Goal: Task Accomplishment & Management: Use online tool/utility

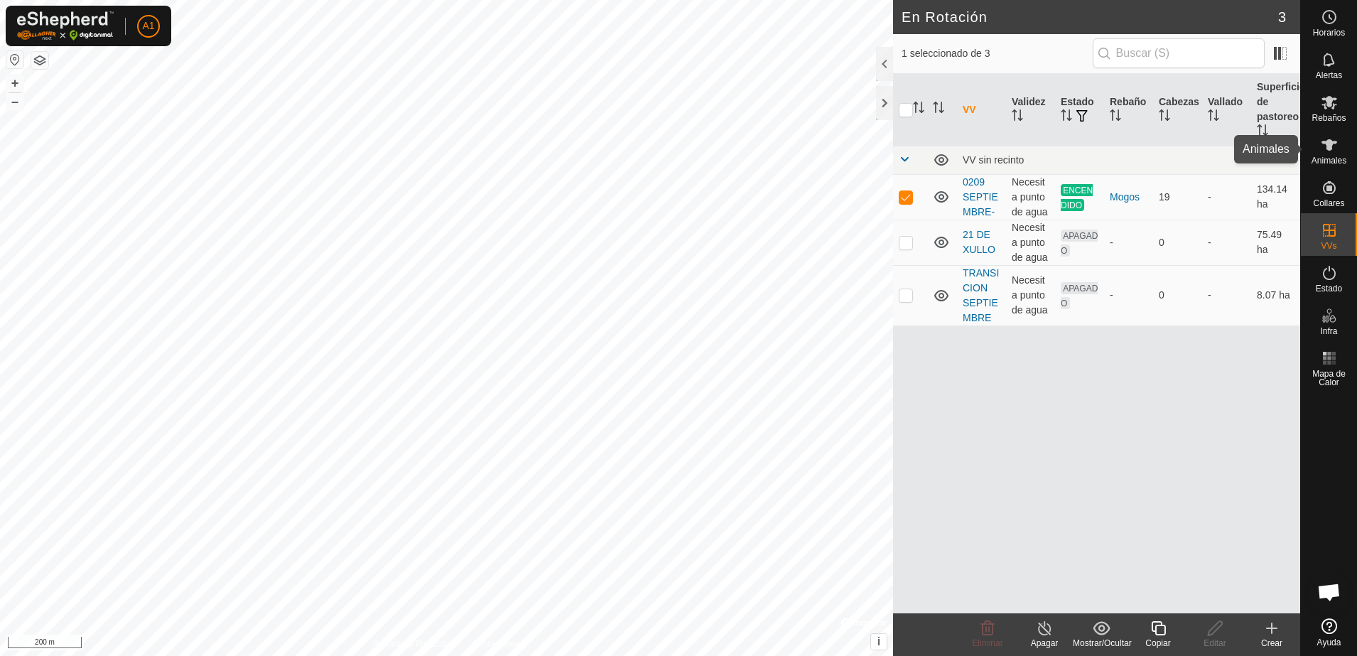
click at [1346, 161] on span "Animales" at bounding box center [1329, 160] width 35 height 9
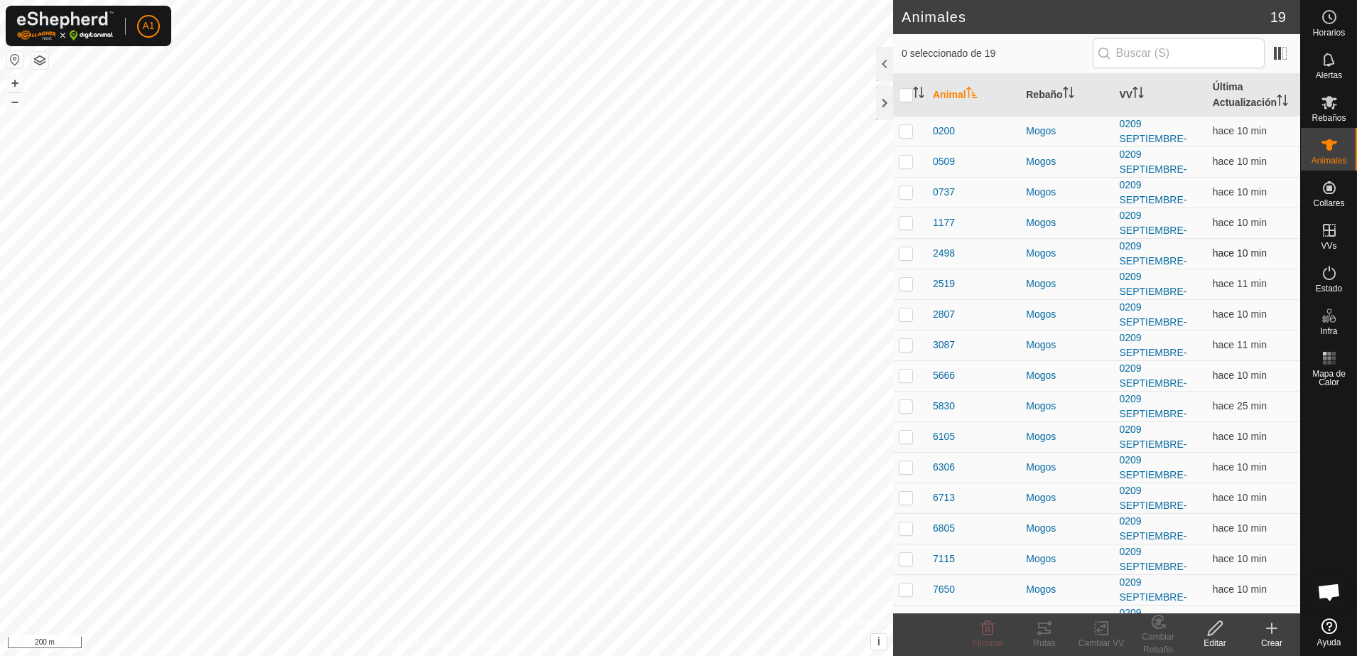
click at [909, 250] on p-checkbox at bounding box center [906, 252] width 14 height 11
click at [1044, 637] on div "Rutas" at bounding box center [1044, 643] width 57 height 13
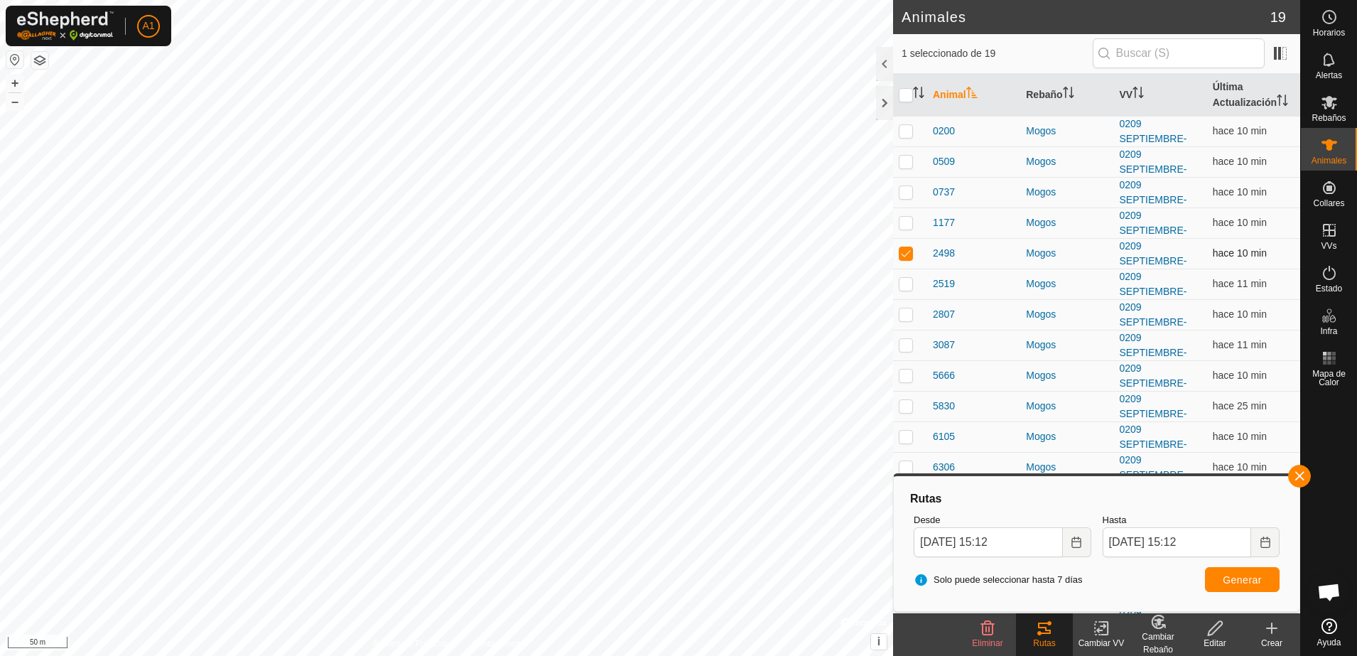
click at [907, 250] on p-checkbox at bounding box center [906, 252] width 14 height 11
checkbox input "false"
click at [905, 319] on p-checkbox at bounding box center [906, 313] width 14 height 11
click at [1052, 630] on icon at bounding box center [1044, 628] width 17 height 17
click at [1046, 633] on icon at bounding box center [1044, 628] width 13 height 11
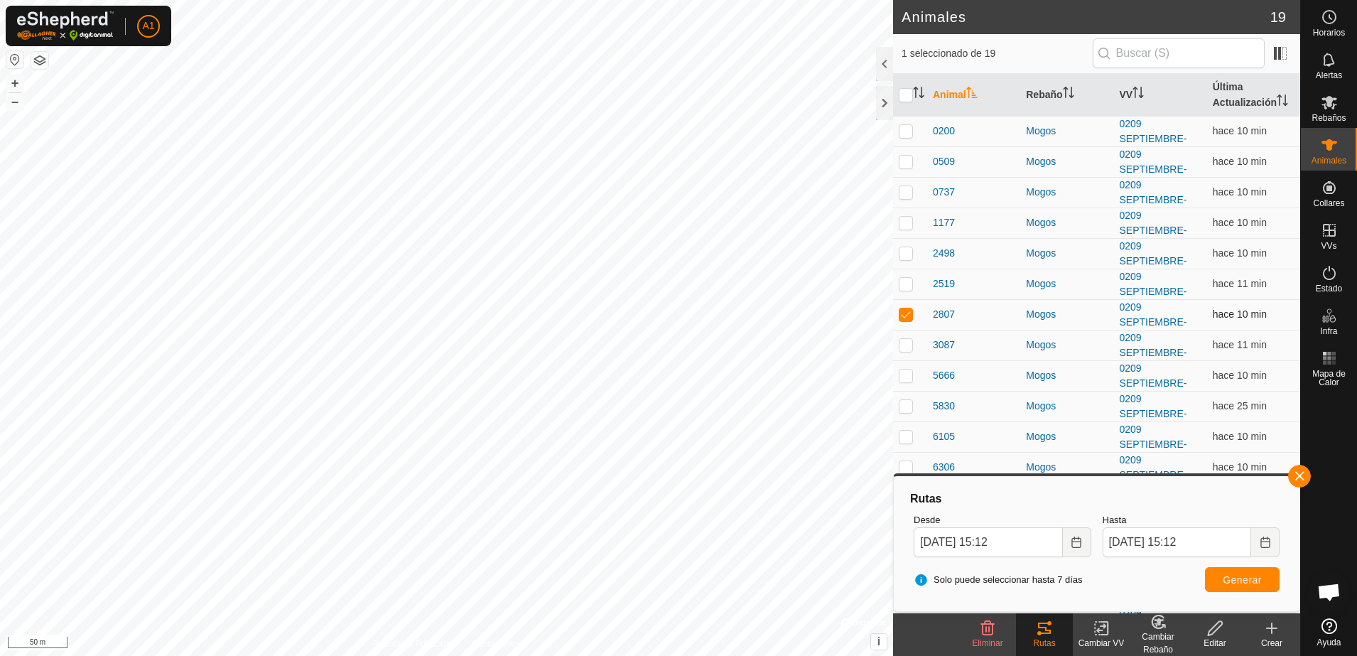
click at [909, 316] on p-checkbox at bounding box center [906, 313] width 14 height 11
checkbox input "false"
click at [905, 407] on p-checkbox at bounding box center [906, 405] width 14 height 11
checkbox input "true"
click at [1047, 637] on div "Rutas" at bounding box center [1044, 643] width 57 height 13
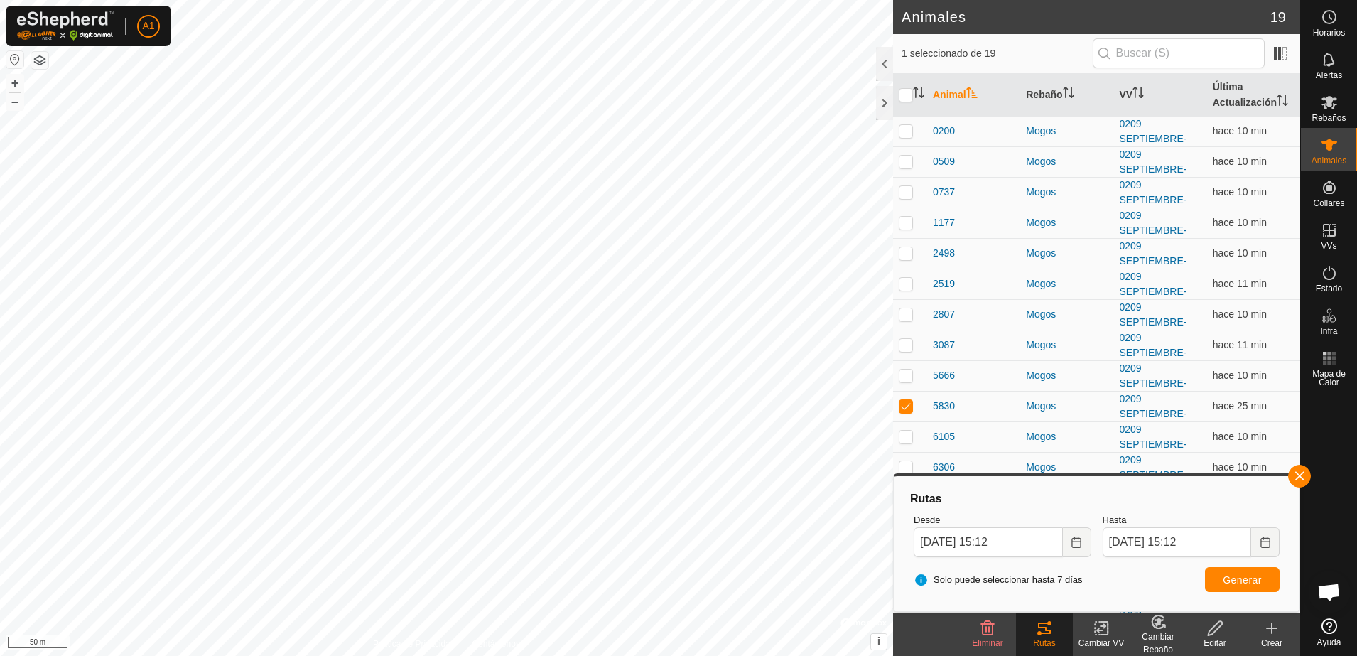
click at [1047, 637] on div "Rutas" at bounding box center [1044, 643] width 57 height 13
click at [1244, 578] on span "Generar" at bounding box center [1242, 579] width 39 height 11
checkbox input "true"
checkbox input "false"
click at [1087, 548] on button "Choose Date" at bounding box center [1077, 542] width 28 height 30
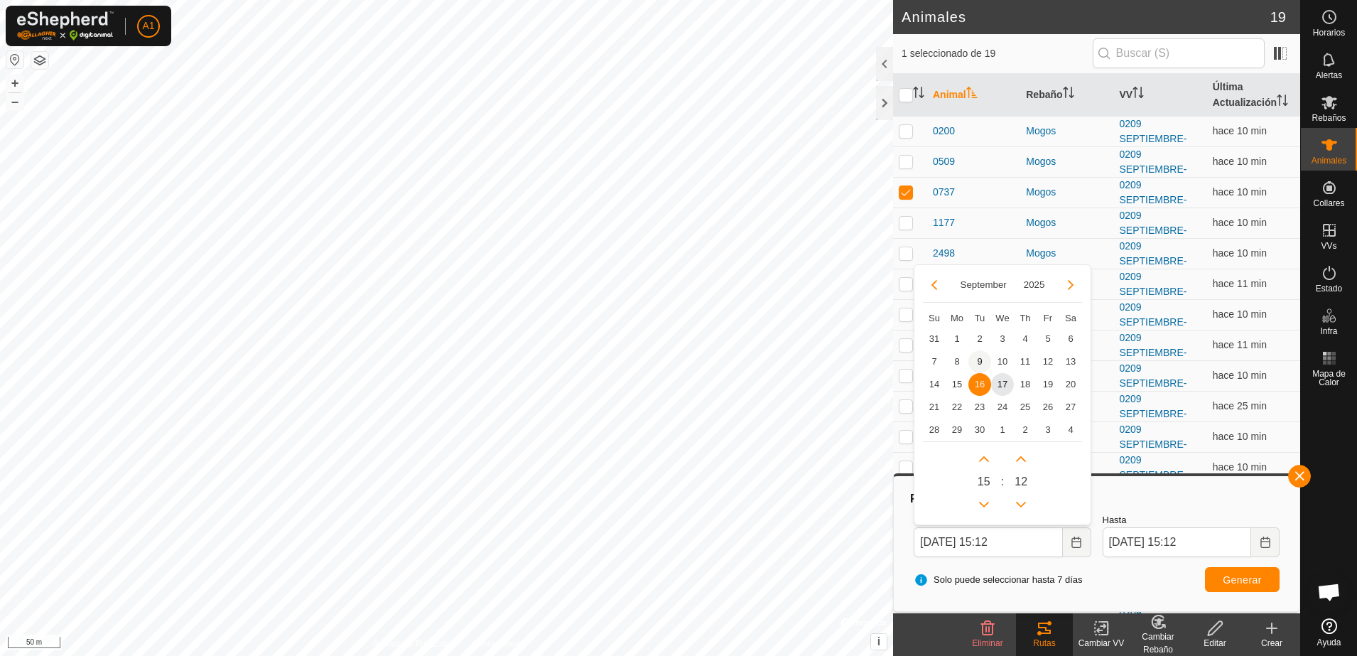
click at [983, 360] on span "9" at bounding box center [980, 361] width 23 height 23
type input "[DATE] 15:12"
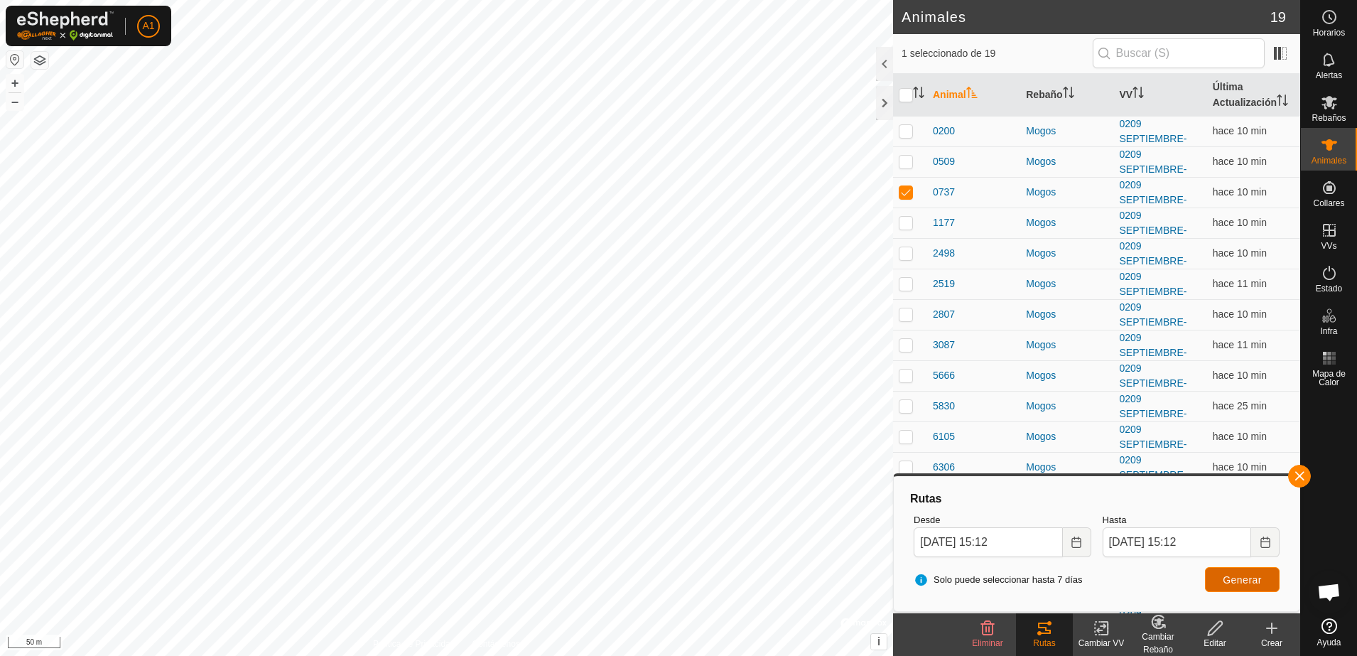
click at [1243, 574] on span "Generar" at bounding box center [1242, 579] width 39 height 11
click at [787, 655] on html "A1 Horarios Alertas Rebaños Animales Collares VVs Estado Infra Mapa de Calor Ay…" at bounding box center [678, 328] width 1357 height 656
click at [901, 344] on p-checkbox at bounding box center [906, 344] width 14 height 11
checkbox input "true"
click at [910, 193] on p-checkbox at bounding box center [906, 191] width 14 height 11
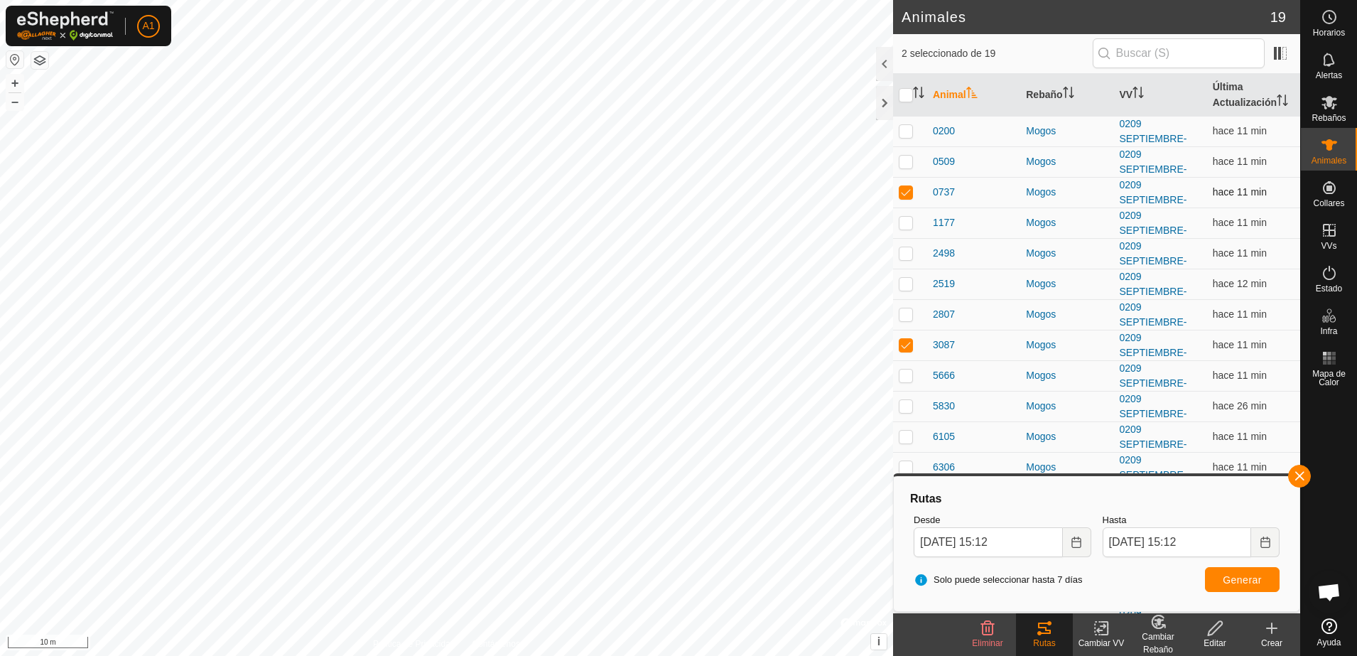
checkbox input "false"
click at [1250, 581] on span "Generar" at bounding box center [1242, 579] width 39 height 11
click at [1337, 26] on es-schedule-vp-svg-icon at bounding box center [1330, 17] width 26 height 23
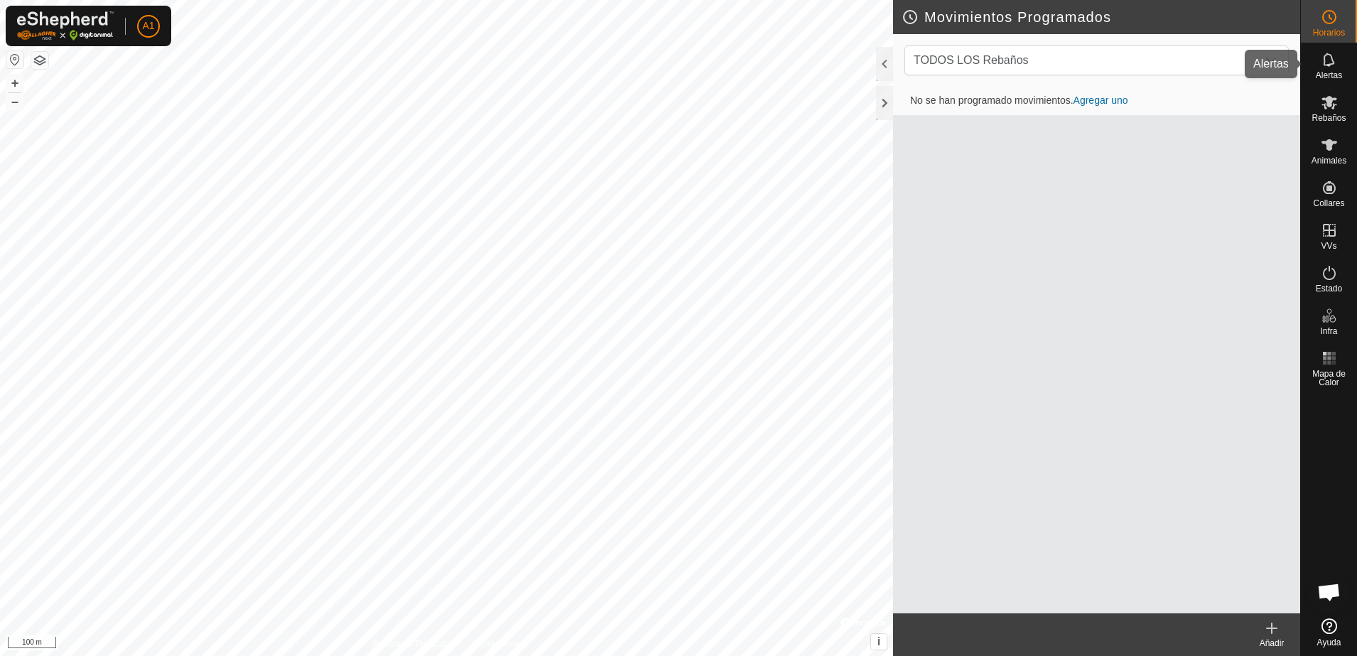
click at [1338, 63] on es-notification-svg-icon at bounding box center [1330, 59] width 26 height 23
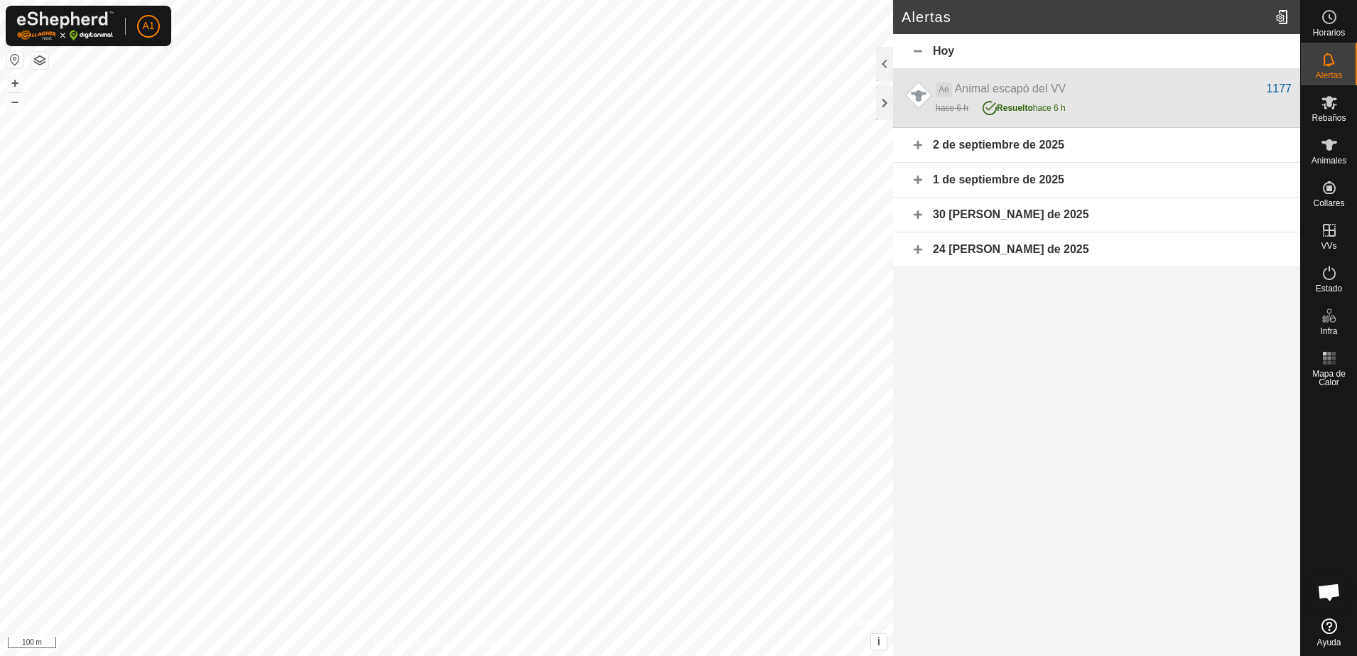
click at [1099, 96] on div "Ae Animal escapó del VV" at bounding box center [1101, 88] width 330 height 17
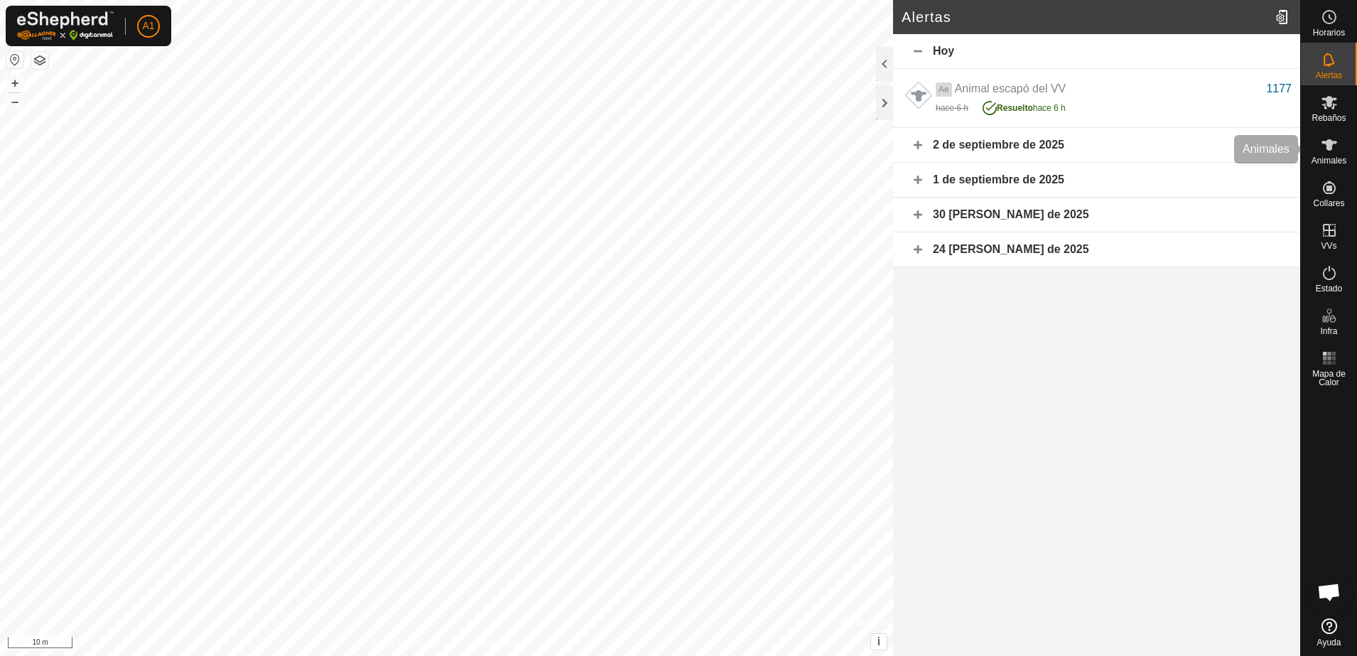
click at [1327, 161] on span "Animales" at bounding box center [1329, 160] width 35 height 9
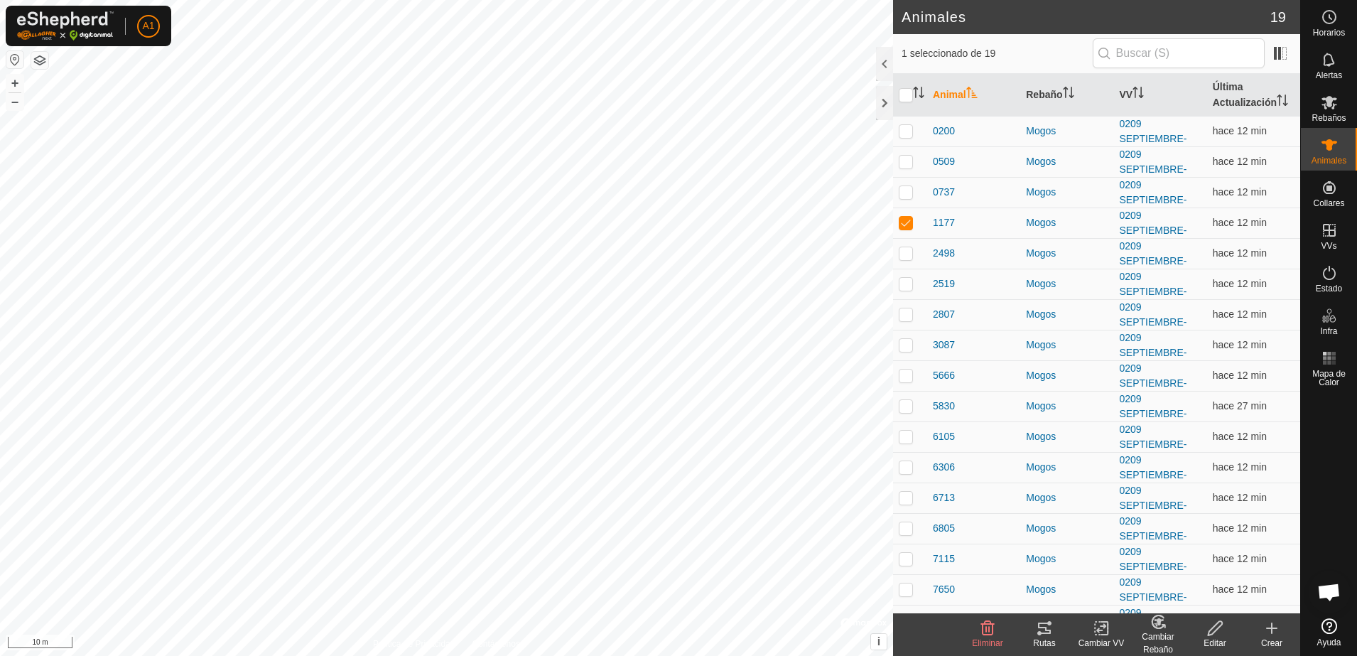
click at [1052, 626] on icon at bounding box center [1044, 628] width 17 height 17
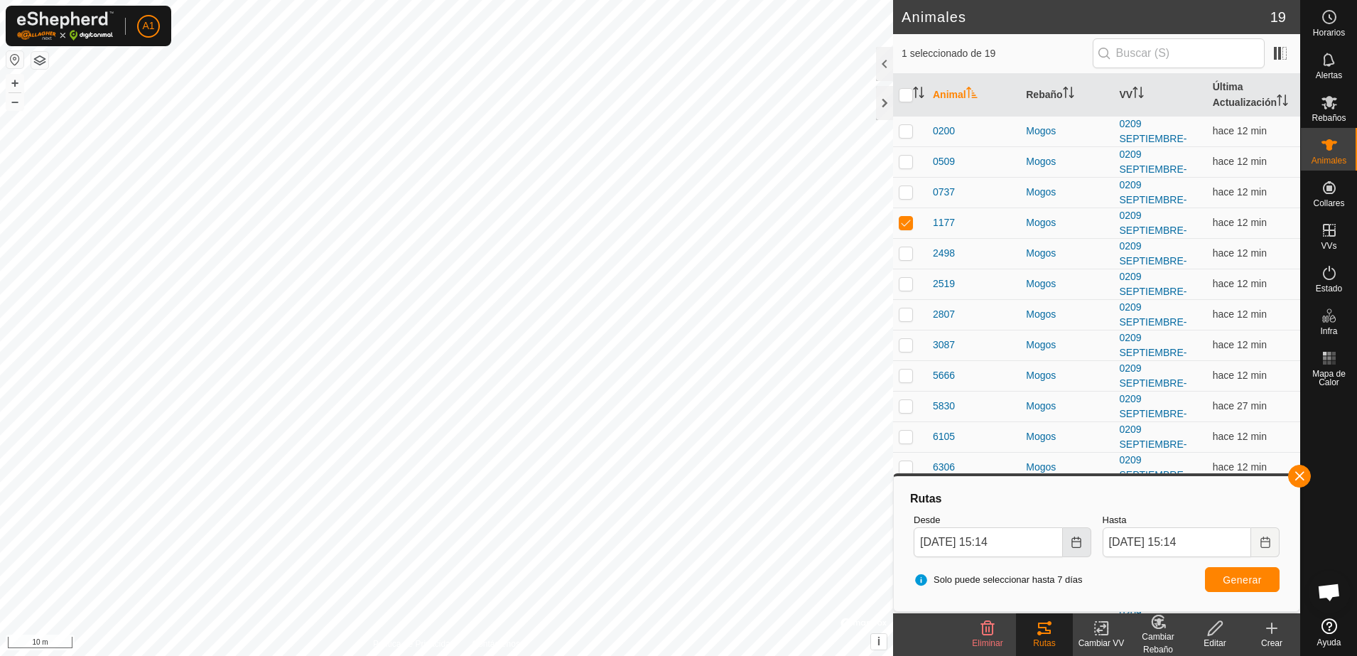
click at [1072, 544] on icon "Choose Date" at bounding box center [1076, 542] width 11 height 11
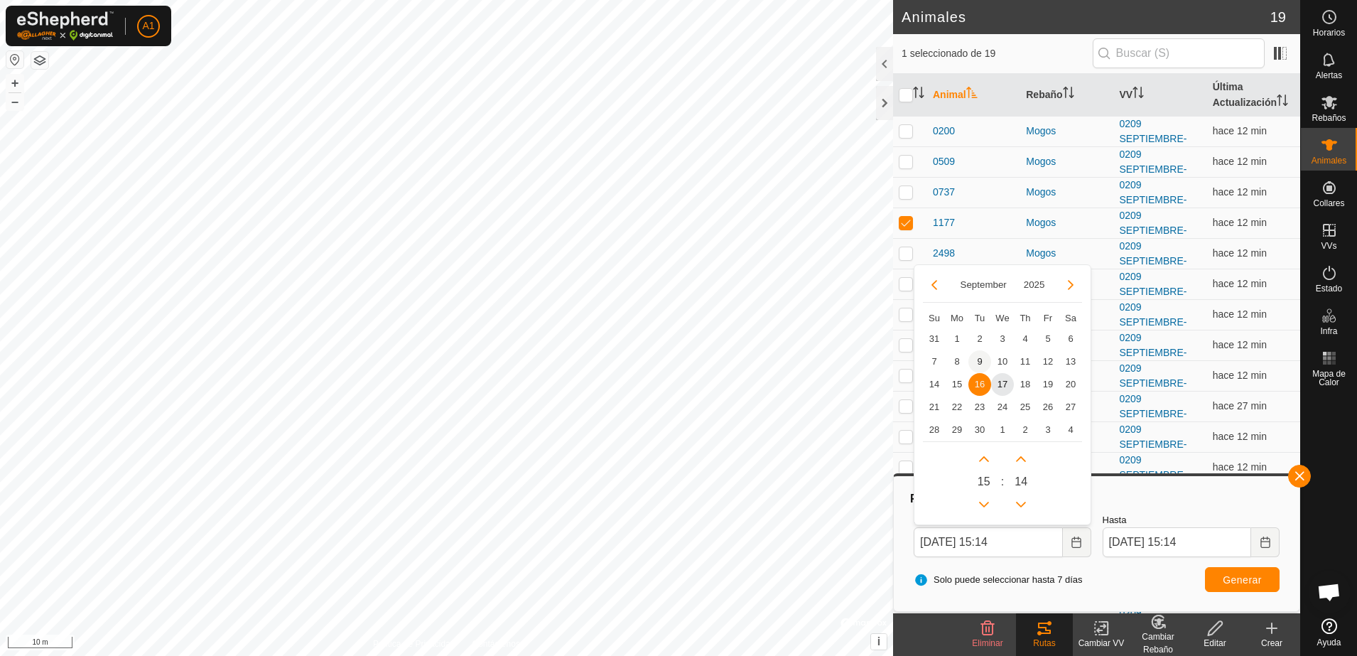
click at [983, 355] on span "9" at bounding box center [980, 361] width 23 height 23
type input "[DATE] 15:14"
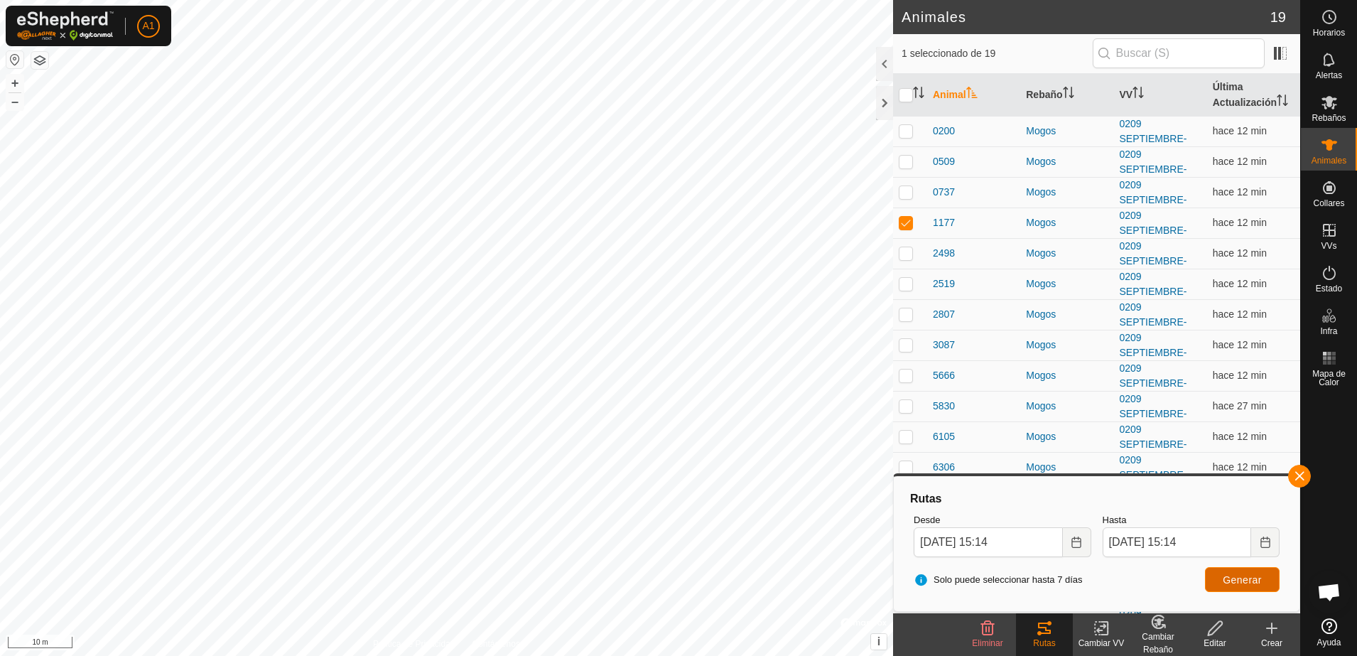
click at [1226, 581] on span "Generar" at bounding box center [1242, 579] width 39 height 11
click at [904, 227] on p-checkbox at bounding box center [906, 222] width 14 height 11
checkbox input "true"
click at [1256, 584] on span "Generar" at bounding box center [1242, 579] width 39 height 11
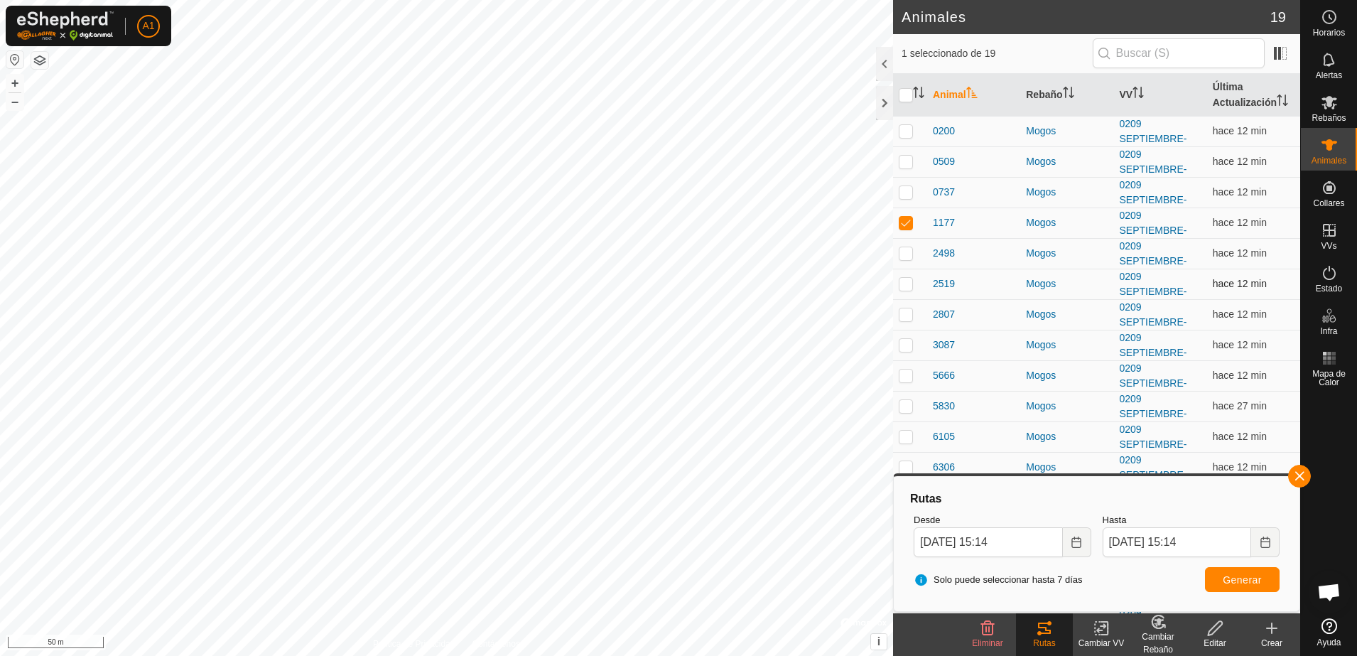
click at [903, 281] on p-checkbox at bounding box center [906, 283] width 14 height 11
checkbox input "true"
click at [907, 228] on p-checkbox at bounding box center [906, 222] width 14 height 11
click at [1251, 578] on span "Generar" at bounding box center [1242, 579] width 39 height 11
click at [900, 220] on p-checkbox at bounding box center [906, 222] width 14 height 11
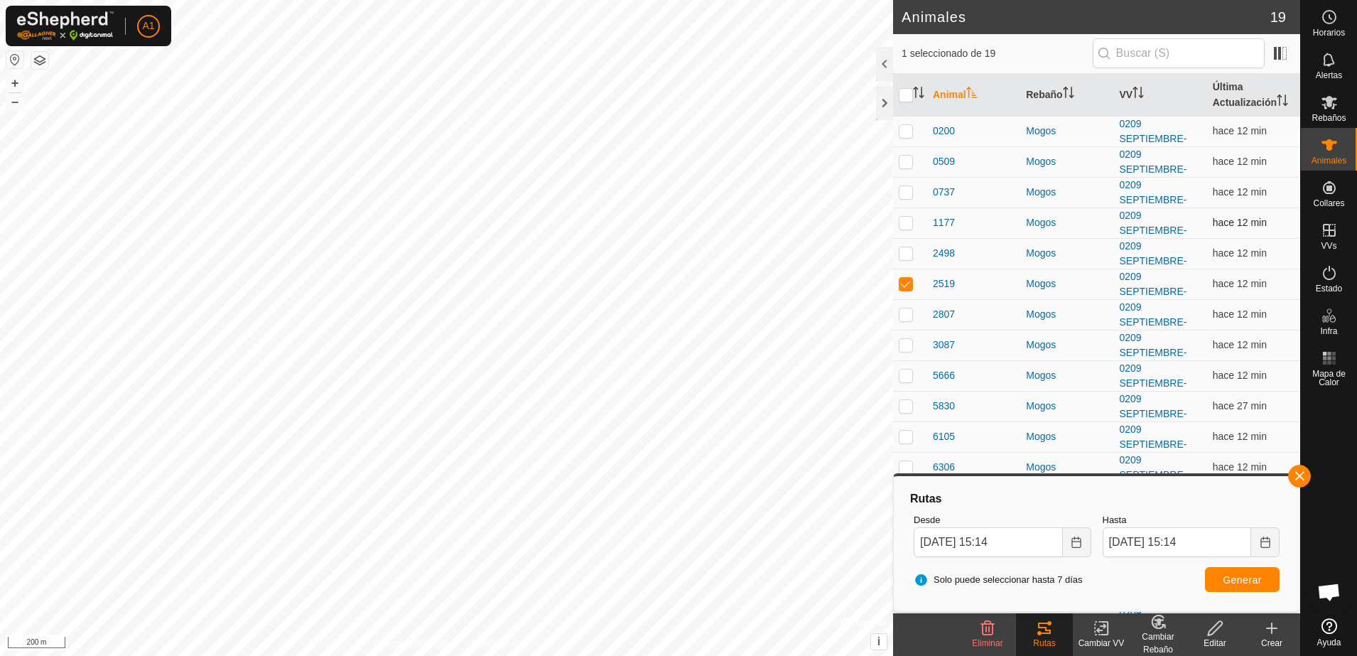
checkbox input "true"
click at [902, 290] on td at bounding box center [910, 284] width 34 height 31
checkbox input "false"
click at [1249, 578] on span "Generar" at bounding box center [1242, 579] width 39 height 11
click at [1334, 68] on es-notification-svg-icon at bounding box center [1330, 59] width 26 height 23
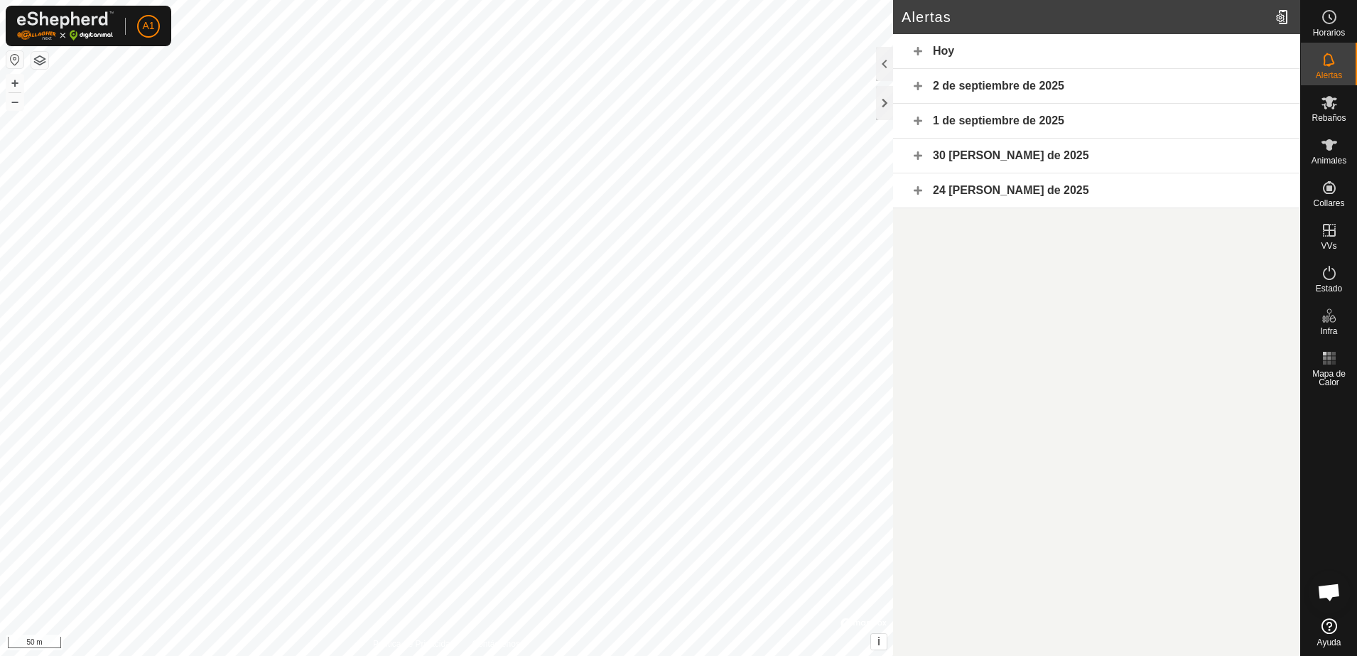
click at [954, 50] on div "Hoy" at bounding box center [1096, 51] width 407 height 35
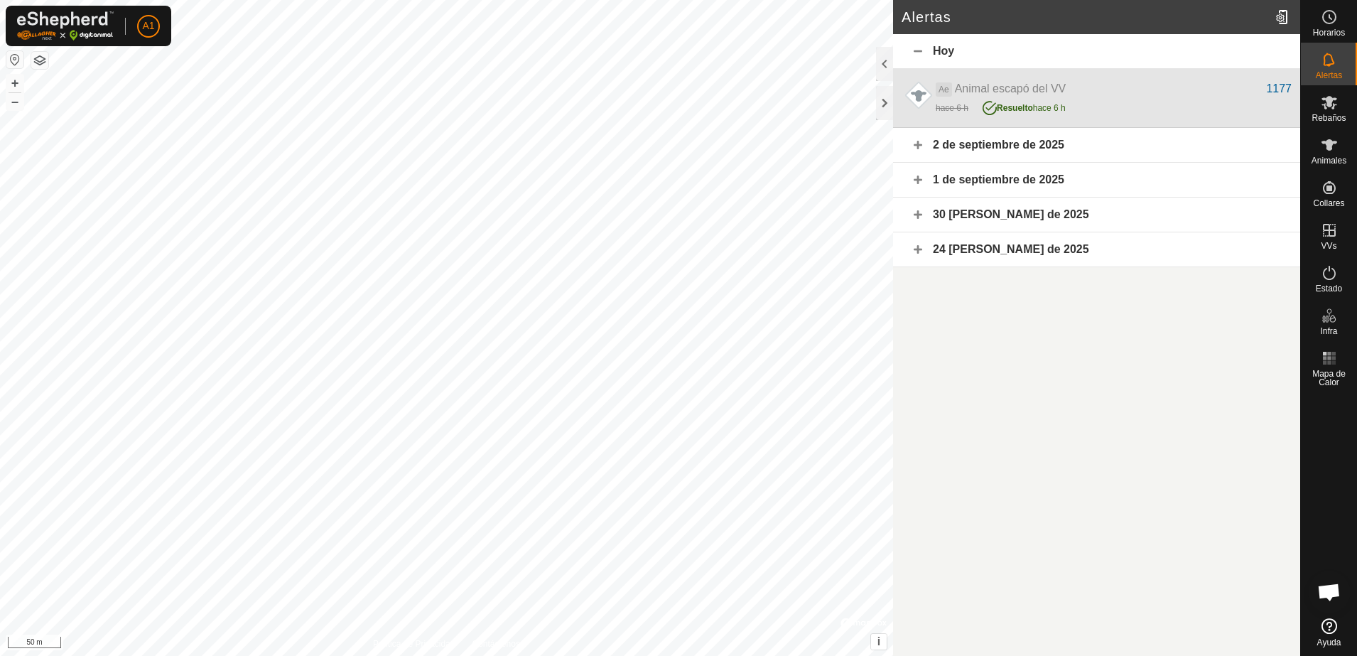
click at [1052, 97] on div "Resuelto hace 6 h" at bounding box center [1024, 105] width 83 height 17
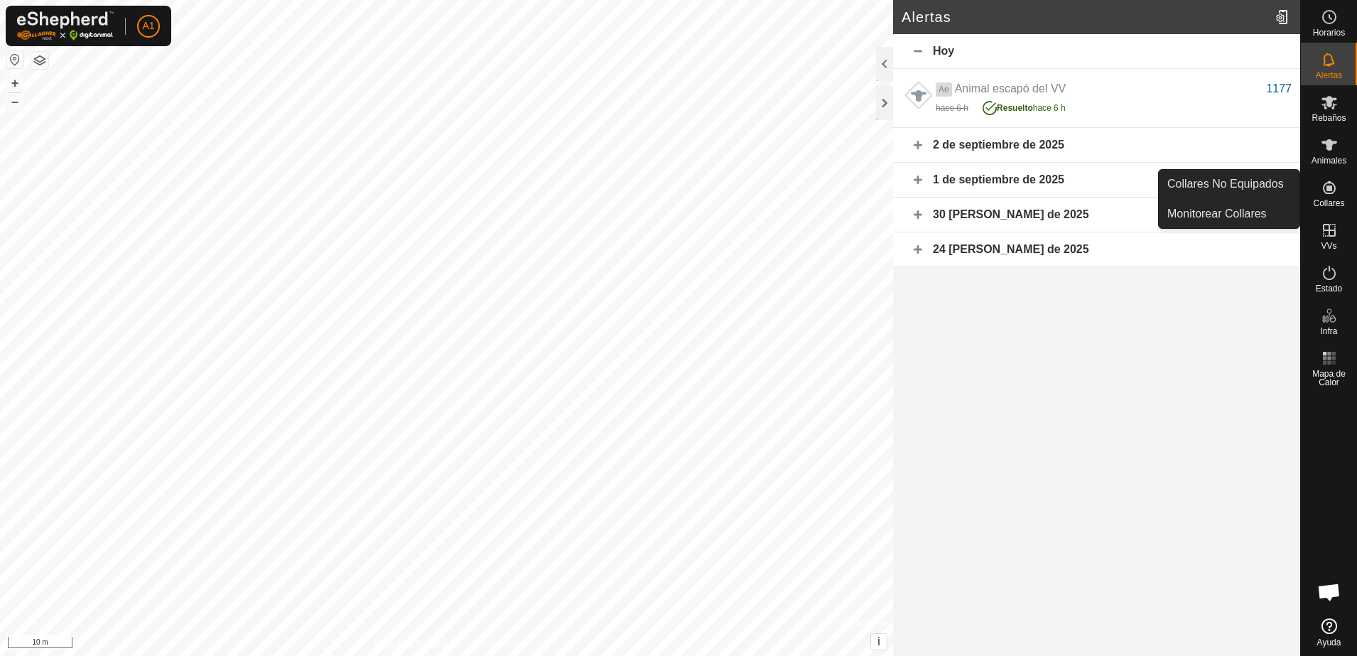
click at [1328, 157] on span "Animales" at bounding box center [1329, 160] width 35 height 9
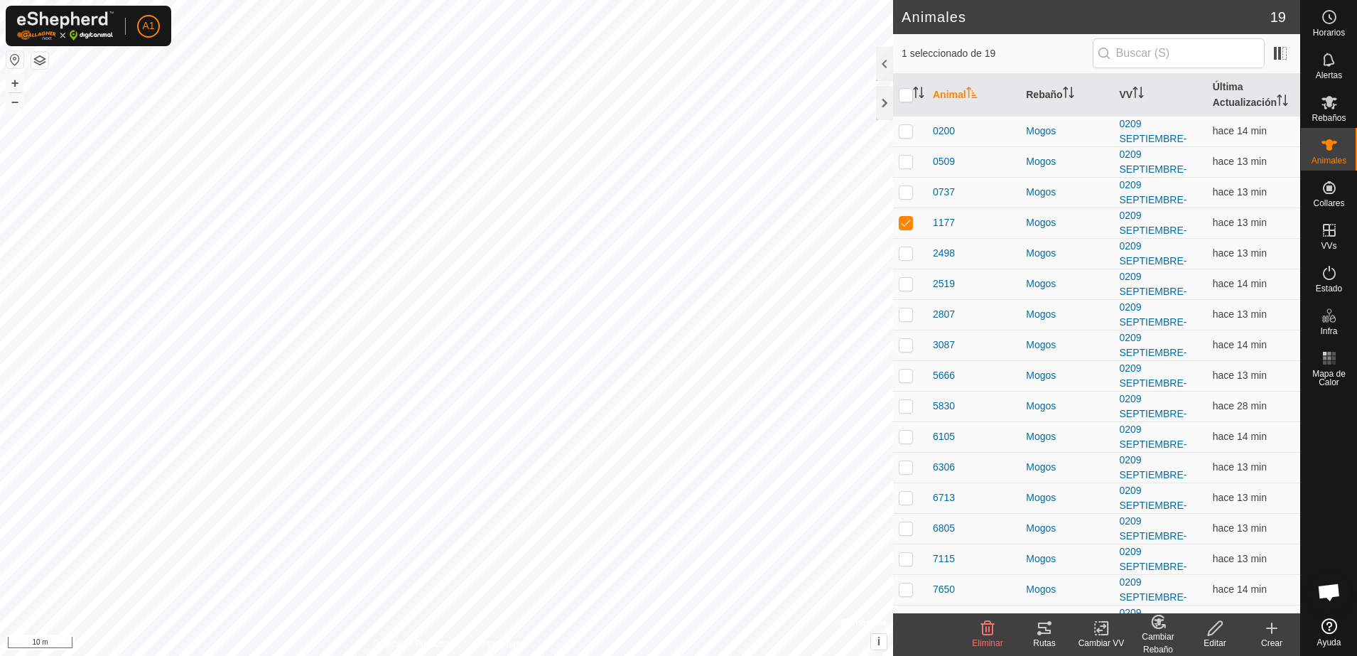
click at [1052, 626] on icon at bounding box center [1044, 628] width 17 height 17
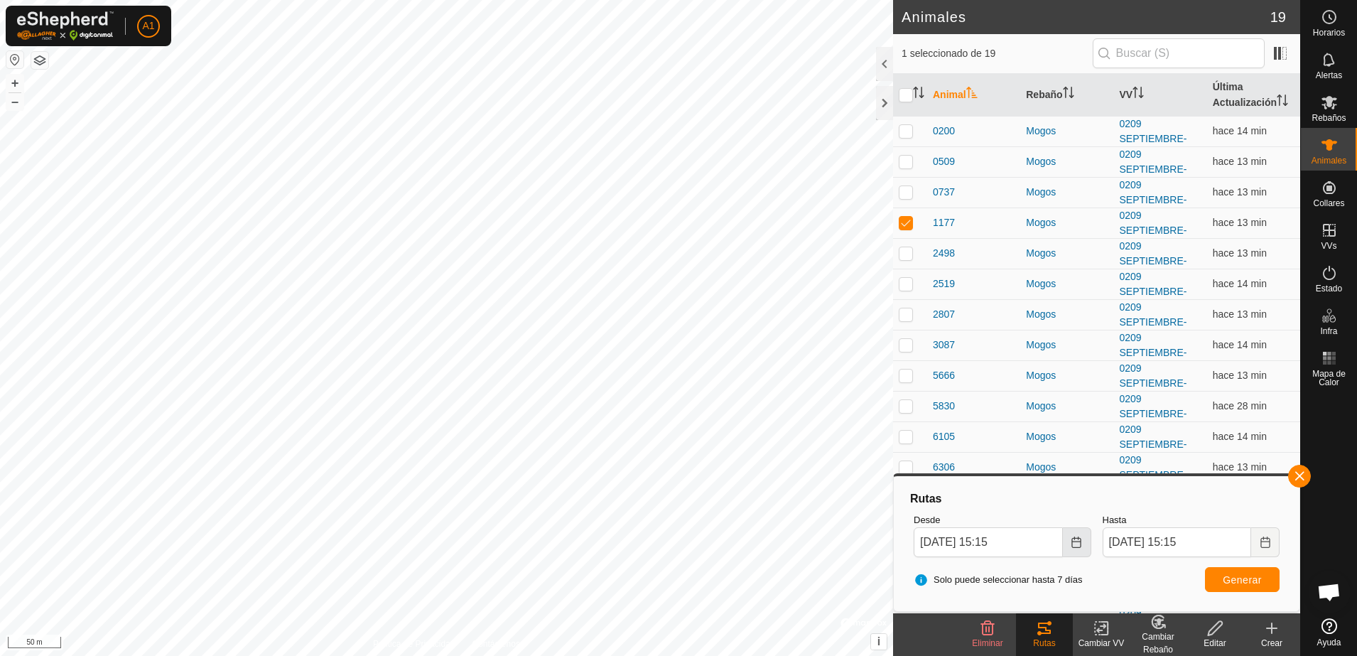
click at [1079, 541] on icon "Choose Date" at bounding box center [1076, 542] width 11 height 11
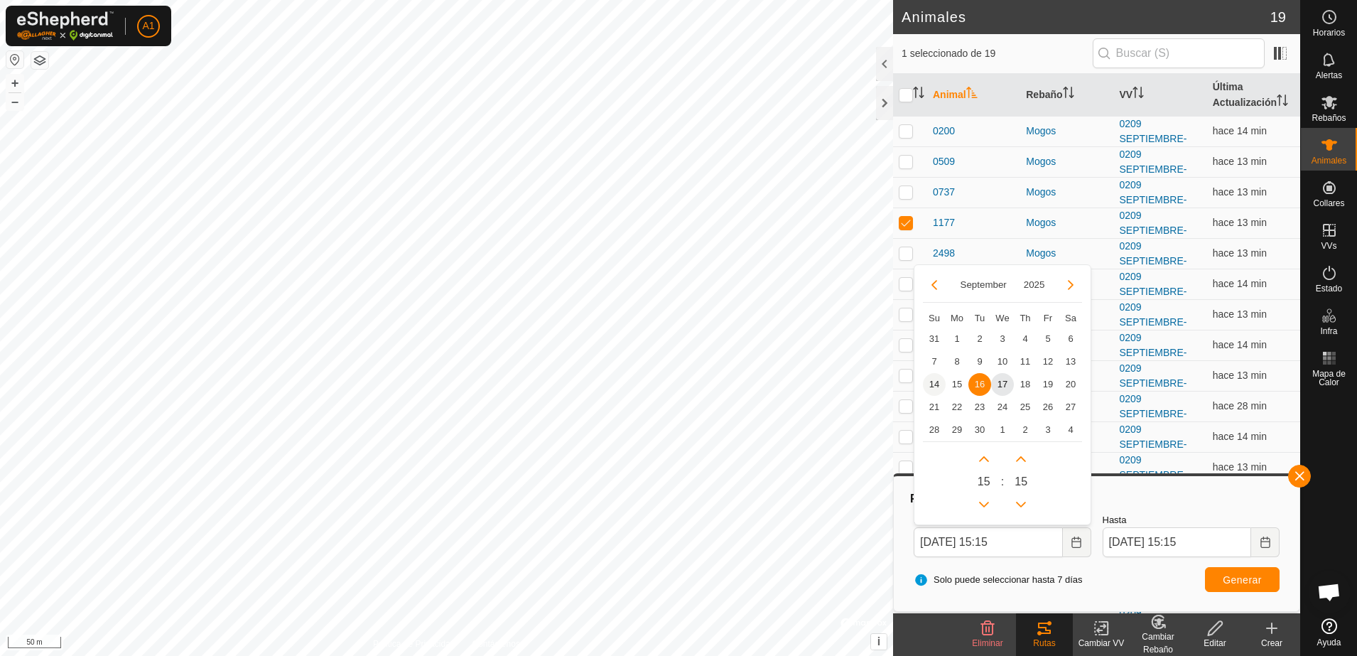
click at [936, 384] on span "14" at bounding box center [934, 384] width 23 height 23
type input "[DATE] 15:15"
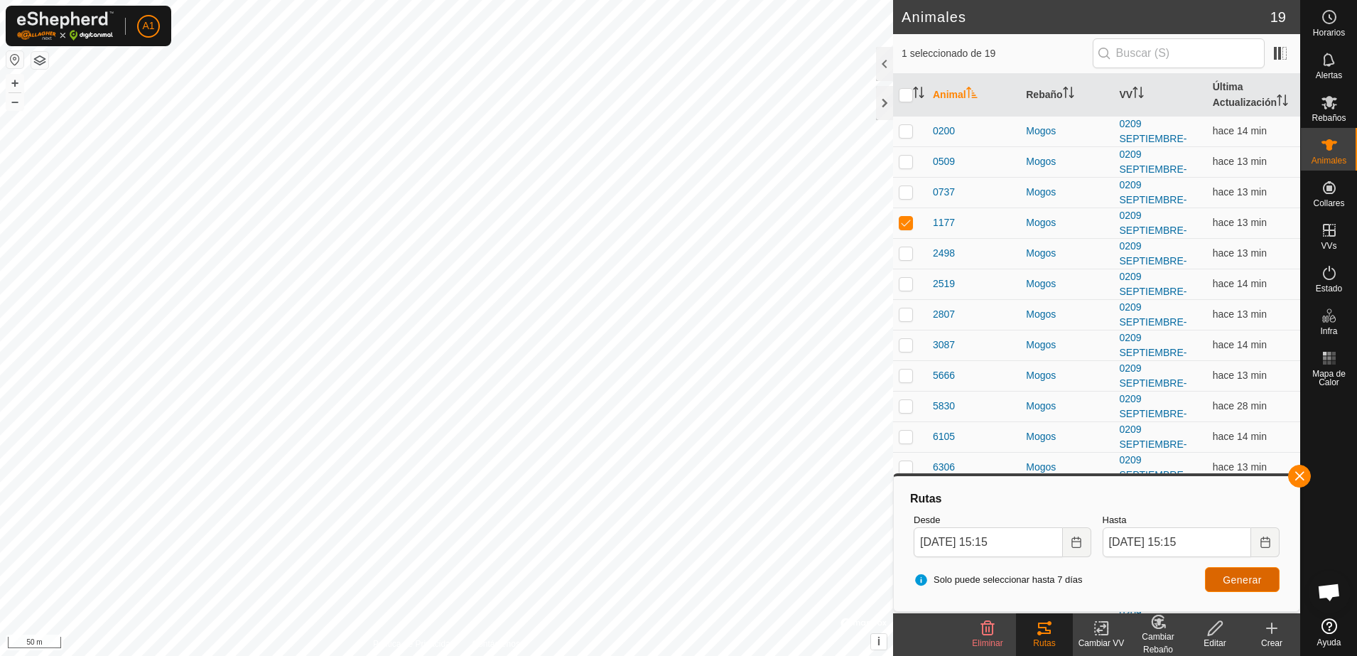
click at [1239, 587] on button "Generar" at bounding box center [1242, 579] width 75 height 25
